Goal: Task Accomplishment & Management: Manage account settings

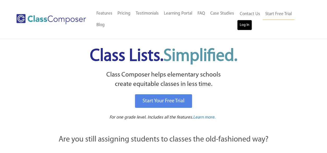
click at [241, 26] on link "Log In" at bounding box center [244, 25] width 15 height 10
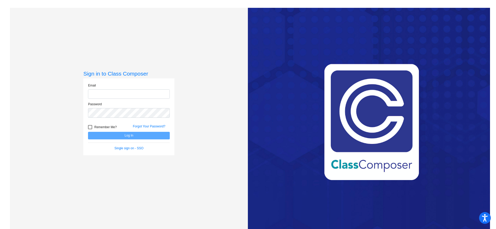
click at [120, 95] on input "email" at bounding box center [129, 94] width 82 height 10
type input "[EMAIL_ADDRESS][DOMAIN_NAME]"
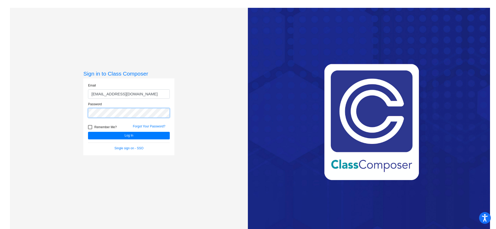
click at [88, 132] on button "Log In" at bounding box center [129, 136] width 82 height 8
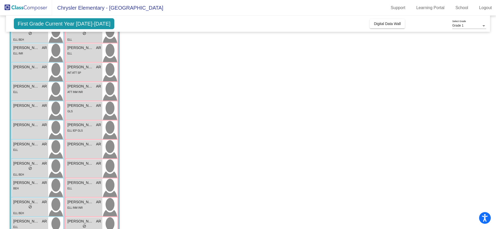
scroll to position [43, 0]
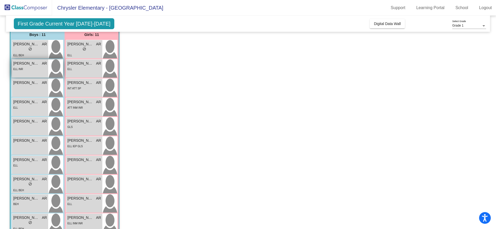
click at [25, 71] on div "ELL INR" at bounding box center [30, 68] width 34 height 5
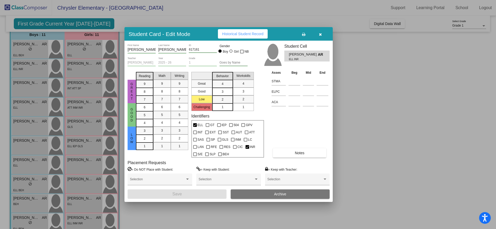
click at [415, 84] on div at bounding box center [248, 114] width 496 height 229
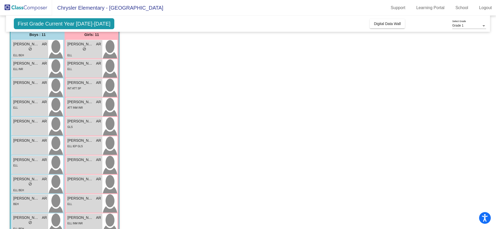
scroll to position [0, 0]
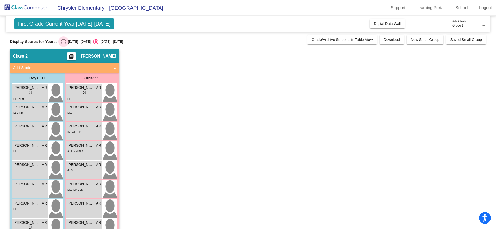
click at [66, 41] on div "Select an option" at bounding box center [63, 41] width 5 height 5
click at [64, 44] on input "[DATE] - [DATE]" at bounding box center [63, 44] width 0 height 0
radio input "true"
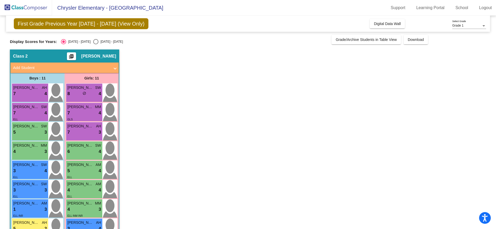
click at [179, 177] on app-classroom "Class 2 picture_as_pdf [PERSON_NAME] Add Student First Name Last Name Student I…" at bounding box center [248, 176] width 476 height 254
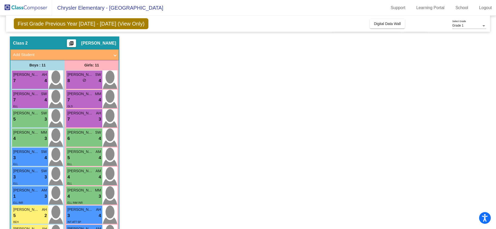
scroll to position [16, 0]
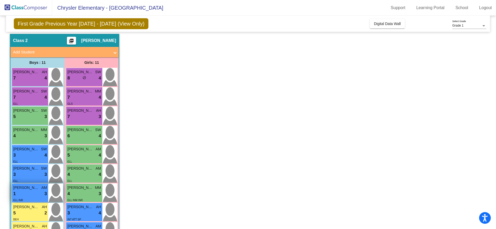
click at [36, 195] on div "1 lock do_not_disturb_alt 3" at bounding box center [30, 193] width 34 height 7
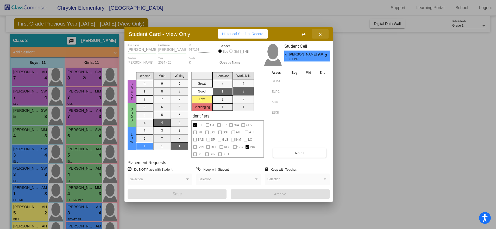
click at [320, 35] on icon "button" at bounding box center [320, 35] width 3 height 4
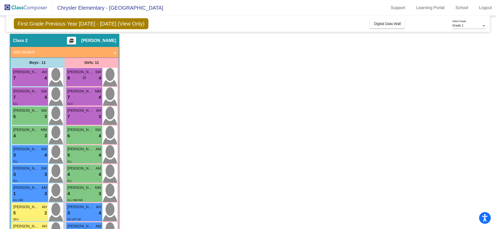
click at [201, 103] on app-classroom "Class 2 picture_as_pdf [PERSON_NAME] Add Student First Name Last Name Student I…" at bounding box center [248, 161] width 476 height 254
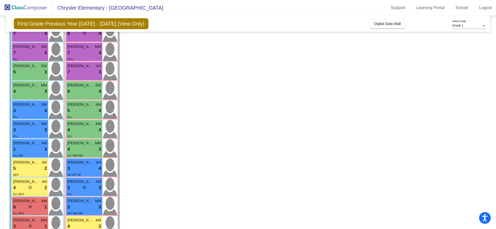
scroll to position [75, 0]
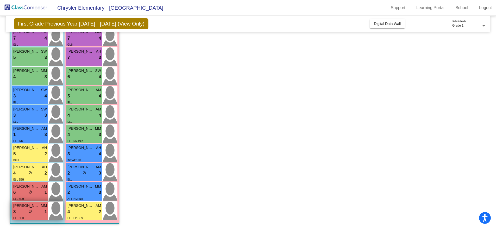
click at [17, 211] on div "3 lock do_not_disturb_alt 1" at bounding box center [30, 211] width 34 height 7
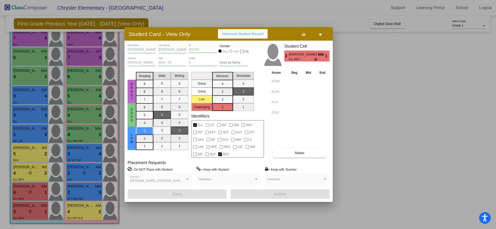
click at [322, 36] on button "button" at bounding box center [320, 33] width 17 height 9
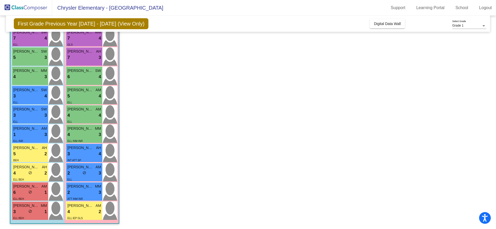
click at [226, 118] on app-classroom "Class 2 picture_as_pdf [PERSON_NAME] Add Student First Name Last Name Student I…" at bounding box center [248, 102] width 476 height 254
click at [35, 171] on div "4 lock do_not_disturb_alt 2" at bounding box center [30, 173] width 34 height 7
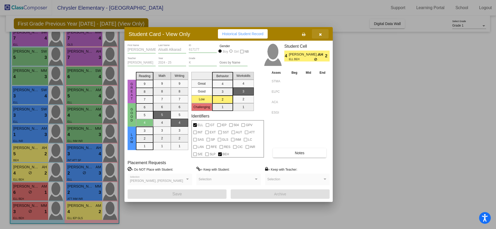
click at [323, 33] on button "button" at bounding box center [320, 33] width 17 height 9
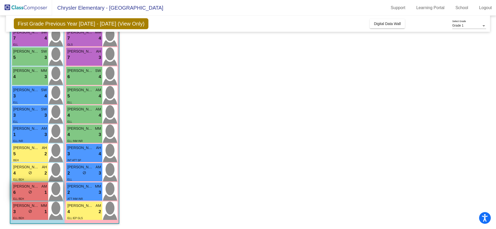
click at [41, 196] on div "ELL BEH" at bounding box center [30, 198] width 34 height 5
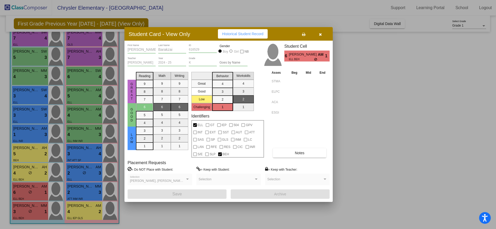
click at [370, 94] on div at bounding box center [248, 114] width 496 height 229
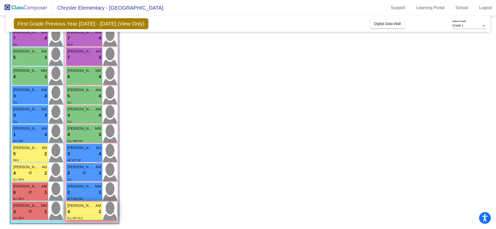
click at [81, 211] on div "4 lock do_not_disturb_alt 2" at bounding box center [84, 211] width 34 height 7
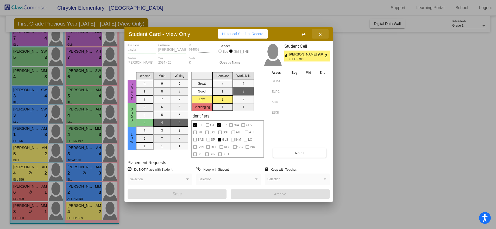
click at [320, 34] on icon "button" at bounding box center [320, 35] width 3 height 4
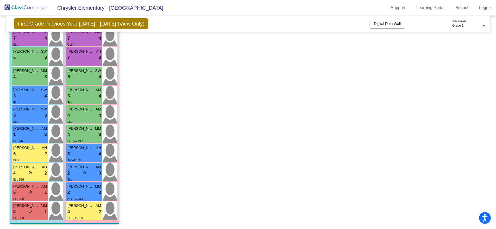
click at [149, 107] on app-classroom "Class 2 picture_as_pdf [PERSON_NAME] Add Student First Name Last Name Student I…" at bounding box center [248, 102] width 476 height 254
